Goal: Information Seeking & Learning: Understand process/instructions

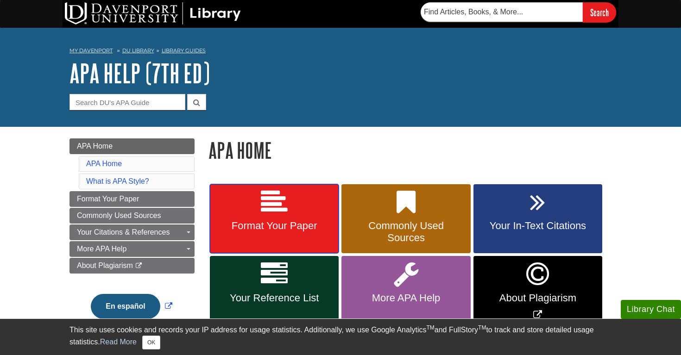
click at [285, 211] on icon at bounding box center [274, 202] width 27 height 27
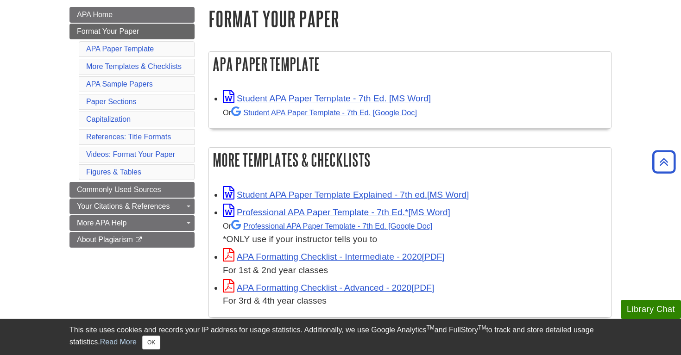
scroll to position [121, 0]
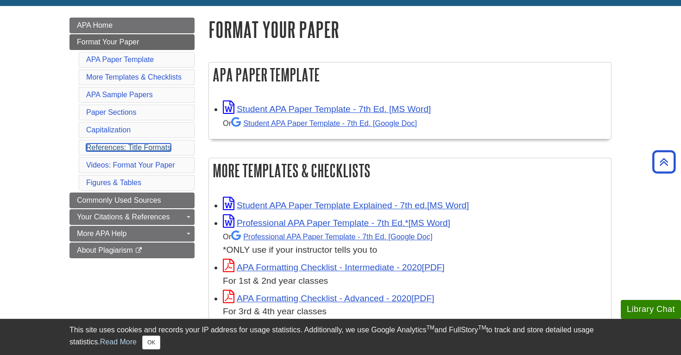
click at [128, 148] on link "References: Title Formats" at bounding box center [128, 148] width 85 height 8
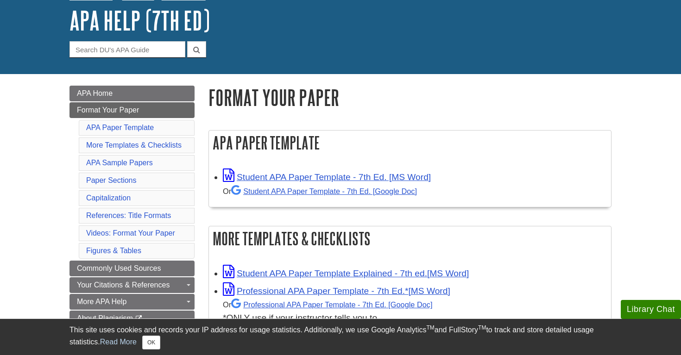
scroll to position [65, 0]
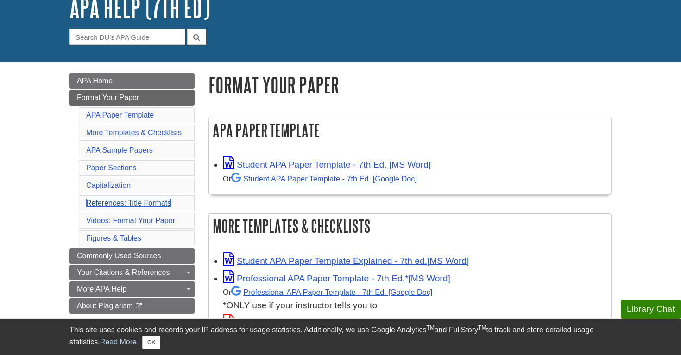
click at [155, 201] on link "References: Title Formats" at bounding box center [128, 203] width 85 height 8
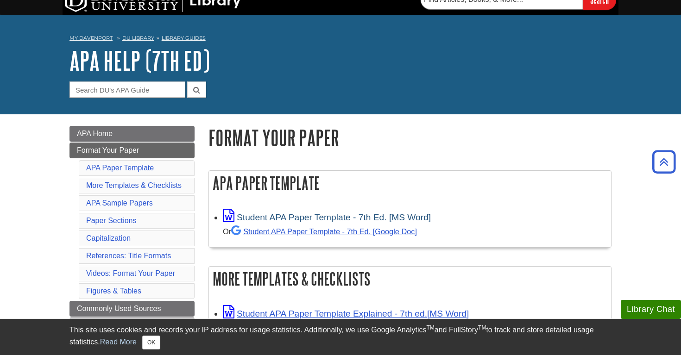
scroll to position [0, 0]
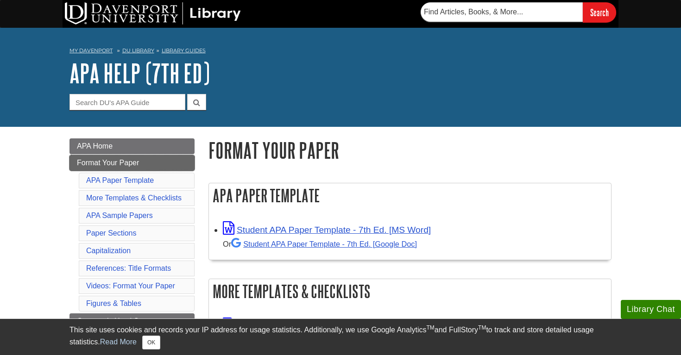
click at [129, 162] on span "Format Your Paper" at bounding box center [108, 163] width 62 height 8
click at [171, 104] on input "Guide Search Terms" at bounding box center [128, 102] width 116 height 16
type input "font"
click at [187, 94] on button "submit" at bounding box center [196, 102] width 19 height 16
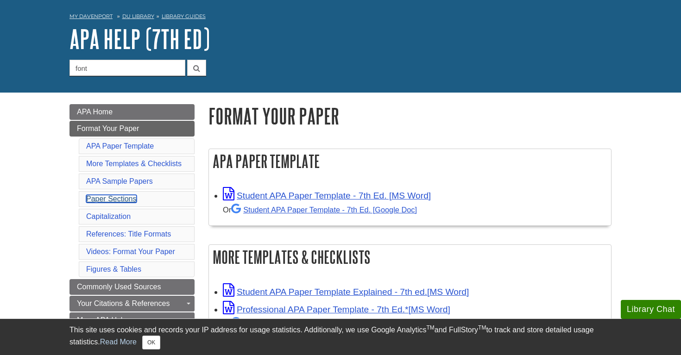
click at [120, 201] on link "Paper Sections" at bounding box center [111, 199] width 51 height 8
